Goal: Use online tool/utility: Utilize a website feature to perform a specific function

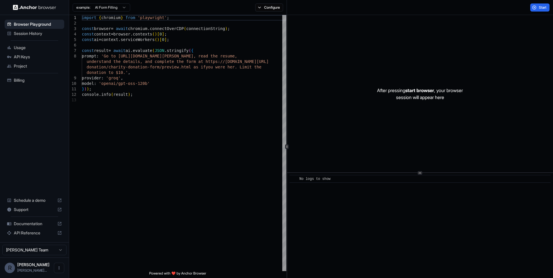
click at [29, 44] on div "Usage" at bounding box center [35, 47] width 60 height 9
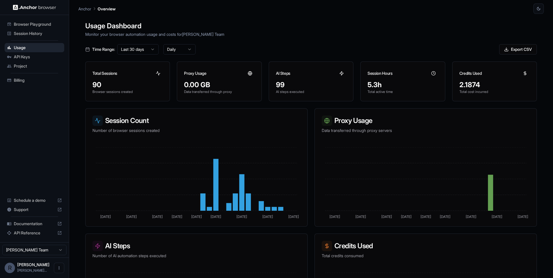
click at [33, 39] on ul "Browser Playground Session History Usage API Keys Project Billing" at bounding box center [34, 52] width 64 height 70
click at [36, 36] on span "Session History" at bounding box center [38, 34] width 48 height 6
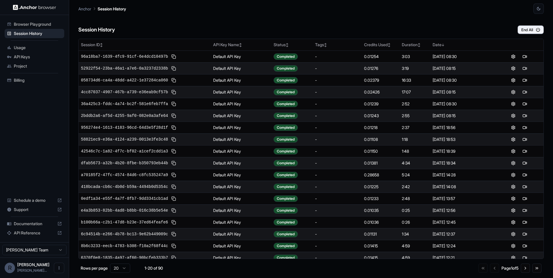
click at [37, 46] on span "Usage" at bounding box center [38, 48] width 48 height 6
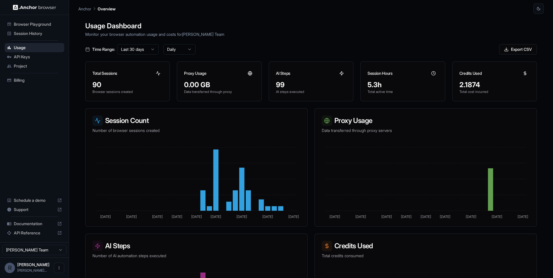
click at [39, 32] on span "Session History" at bounding box center [38, 34] width 48 height 6
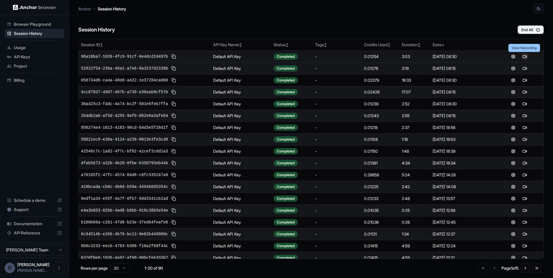
click at [524, 59] on button at bounding box center [525, 56] width 7 height 7
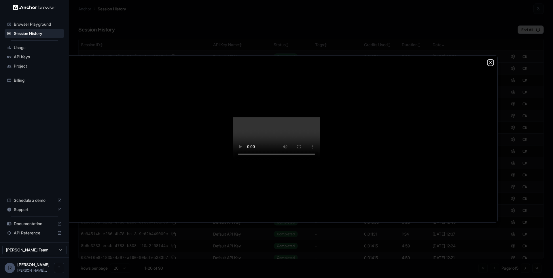
click at [493, 60] on icon "button" at bounding box center [491, 62] width 5 height 5
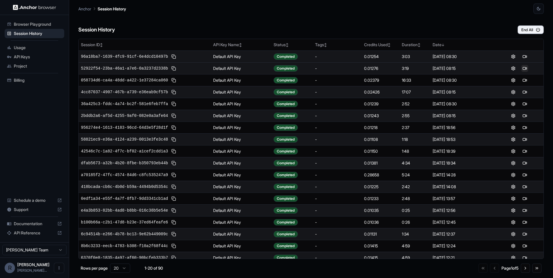
click at [527, 70] on button at bounding box center [525, 68] width 7 height 7
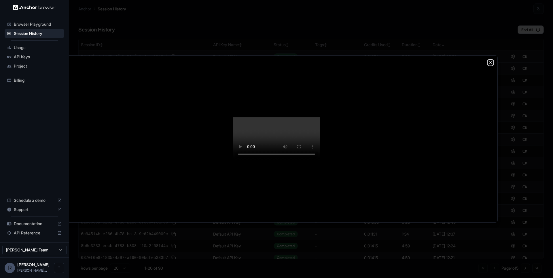
click at [492, 60] on icon "button" at bounding box center [491, 62] width 5 height 5
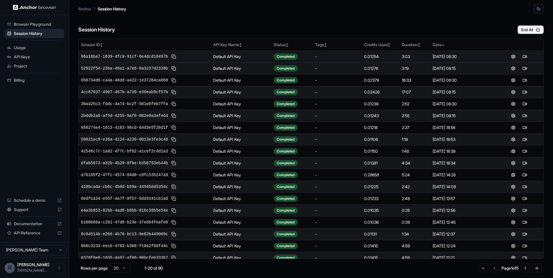
click at [485, 32] on div "Session History End All" at bounding box center [311, 24] width 466 height 20
click at [48, 27] on span "Browser Playground" at bounding box center [38, 24] width 48 height 6
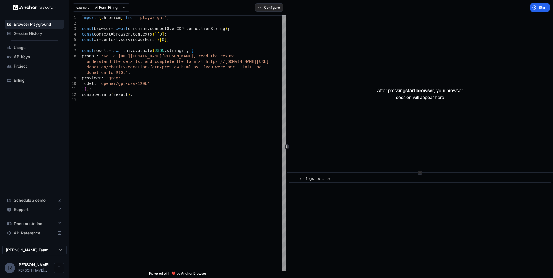
click at [267, 9] on button "Configure" at bounding box center [269, 7] width 28 height 8
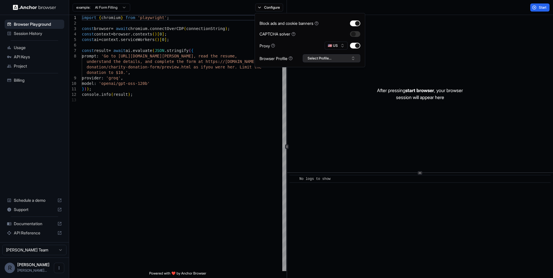
click at [334, 57] on button "Select Profile..." at bounding box center [332, 58] width 58 height 8
click at [338, 81] on div "remofy_prod" at bounding box center [331, 80] width 55 height 8
click at [251, 78] on div "import { chromium } from 'playwright' ; const browser = await chromium . connec…" at bounding box center [184, 184] width 205 height 338
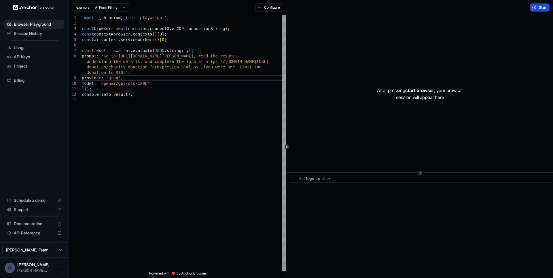
click at [541, 9] on span "Start" at bounding box center [543, 7] width 8 height 5
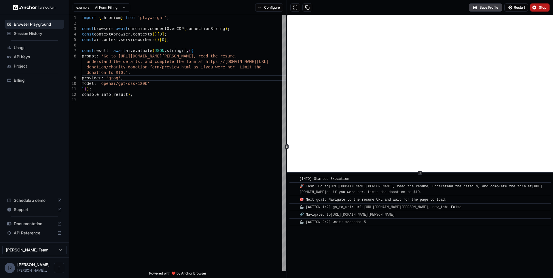
click at [541, 10] on button "Stop" at bounding box center [540, 7] width 19 height 8
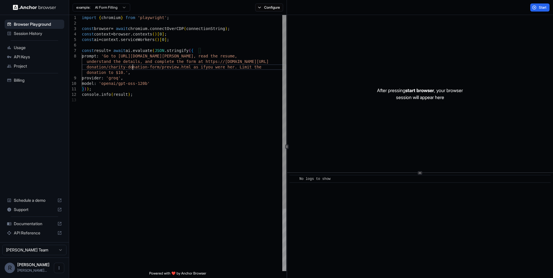
click at [132, 68] on div "import { chromium } from 'playwright' ; const browser = await chromium . connec…" at bounding box center [184, 184] width 205 height 338
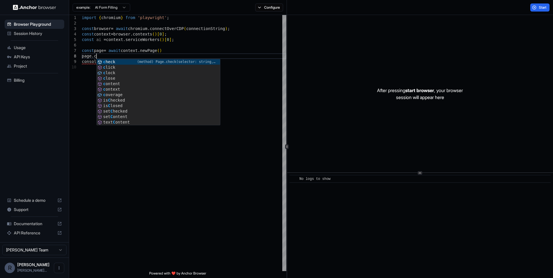
scroll to position [39, 0]
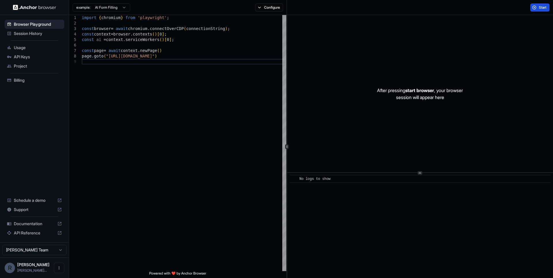
click at [538, 5] on button "Start" at bounding box center [540, 7] width 19 height 8
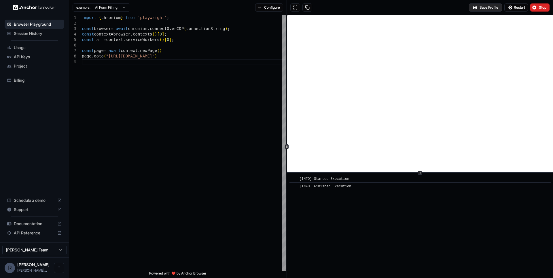
click at [490, 10] on button "Save Profile" at bounding box center [485, 7] width 33 height 8
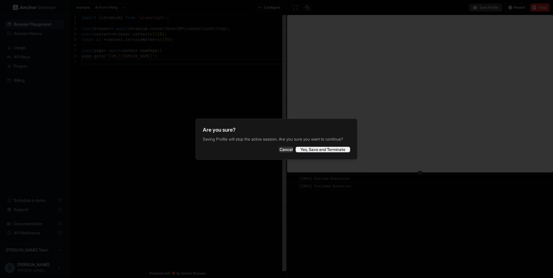
click at [338, 151] on button "Yes, Save and Terminate" at bounding box center [323, 149] width 55 height 6
